Goal: Information Seeking & Learning: Learn about a topic

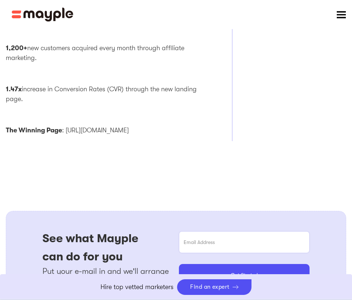
scroll to position [532, 0]
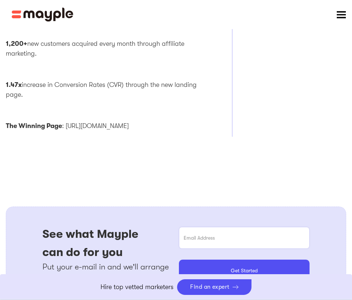
drag, startPoint x: 152, startPoint y: 124, endPoint x: 66, endPoint y: 127, distance: 85.8
click at [66, 127] on p "The Winning Page : https://healthybear.co/larq/" at bounding box center [108, 126] width 204 height 10
copy p "https://healthybear.co/larq/"
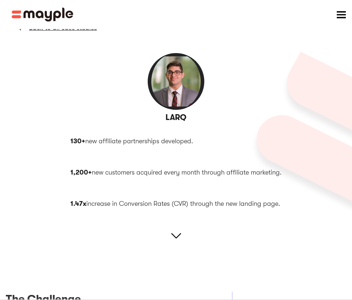
scroll to position [0, 0]
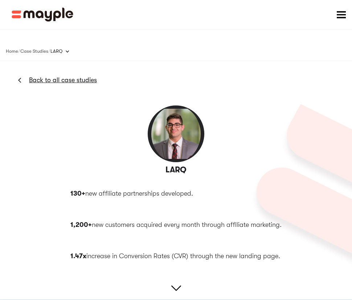
click at [66, 9] on img "home" at bounding box center [43, 15] width 62 height 14
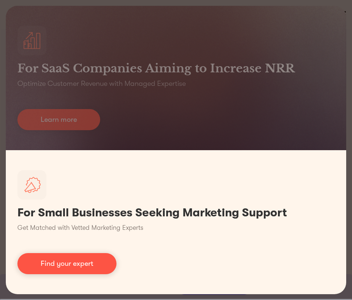
scroll to position [604, 0]
